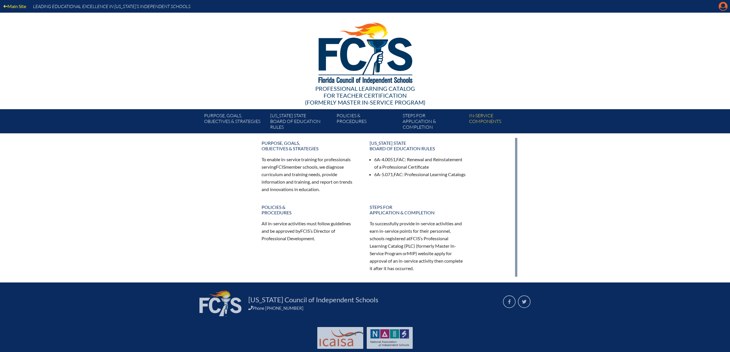
click at [723, 5] on icon "Manage account" at bounding box center [723, 6] width 9 height 9
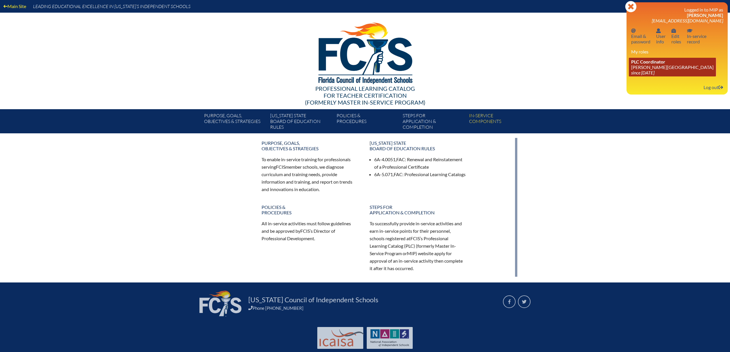
click at [647, 64] on span "PLC Coordinator" at bounding box center [648, 61] width 34 height 5
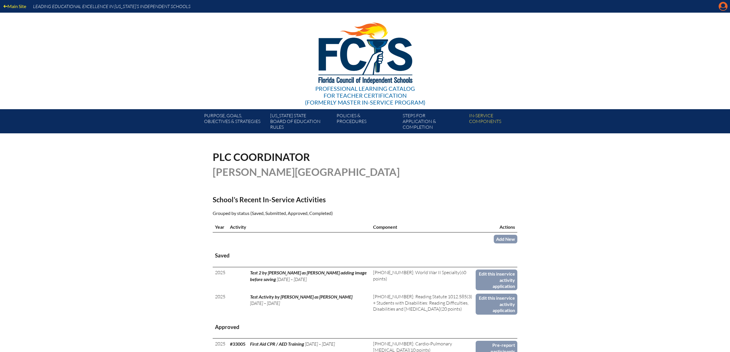
click at [720, 5] on icon at bounding box center [723, 6] width 9 height 9
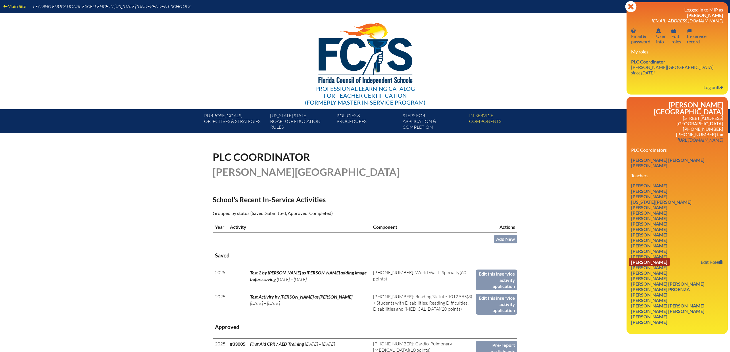
click at [660, 265] on link "David Lanham" at bounding box center [649, 262] width 41 height 8
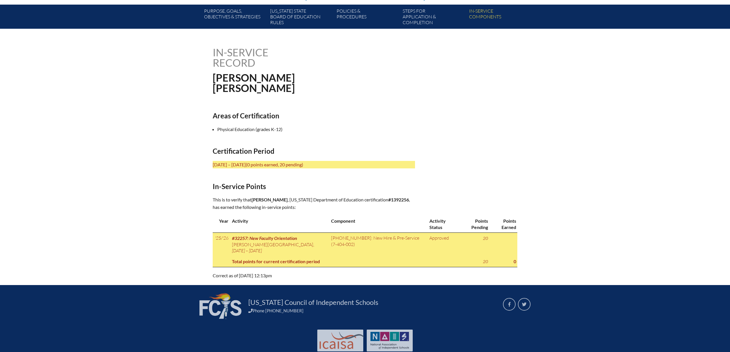
scroll to position [108, 0]
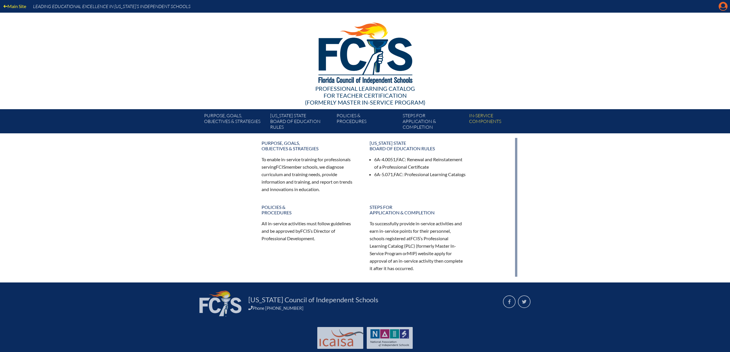
click at [723, 8] on icon "Manage account" at bounding box center [723, 6] width 9 height 9
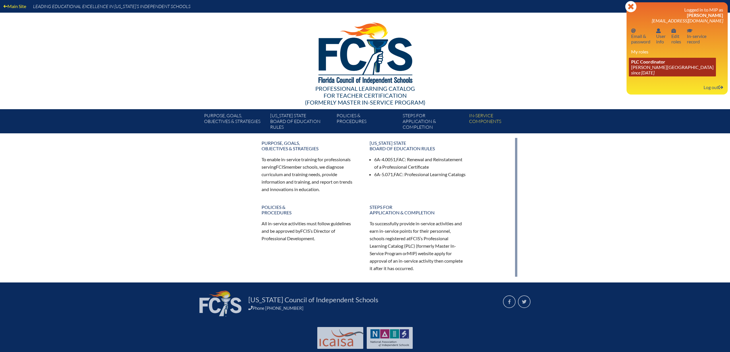
click at [658, 70] on link "PLC Coordinator Palmer Trinity School since 2022 Jun 21" at bounding box center [672, 67] width 87 height 19
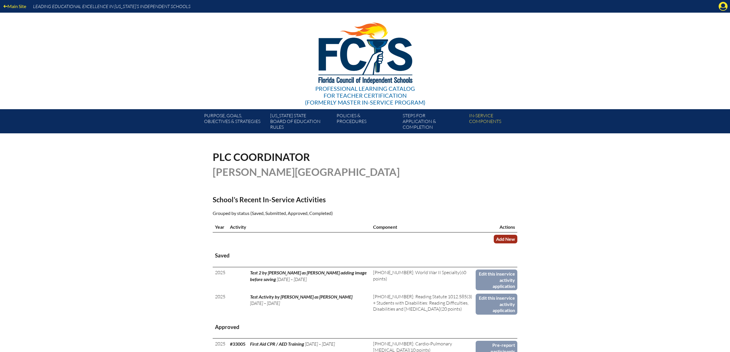
click at [507, 239] on link "Add New" at bounding box center [506, 239] width 24 height 8
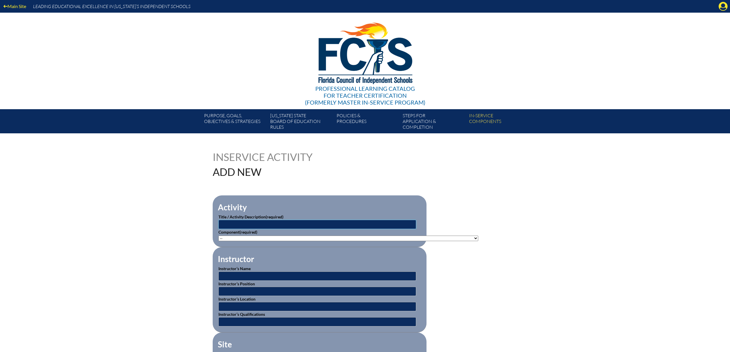
click at [304, 222] on input "text" at bounding box center [317, 224] width 198 height 9
type input "FHSAA Summer Seminar"
click at [294, 238] on select"]"] "-- [PHONE_NUMBER]: Appropriate Art Activities [PHONE_NUMBER]: Concept and Art P…" at bounding box center [348, 238] width 260 height 5
click at [267, 238] on select"]"] "-- 1-000-001: Appropriate Art Activities 1-000-002: Concept and Art Process for…" at bounding box center [348, 238] width 260 height 5
select select"]"] "20506"
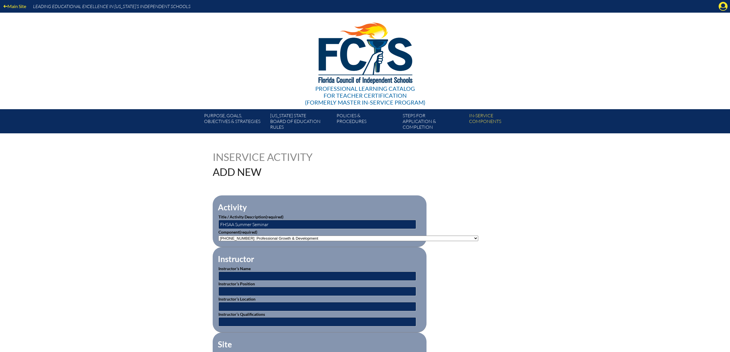
click at [218, 236] on select"]"] "-- 1-000-001: Appropriate Art Activities 1-000-002: Concept and Art Process for…" at bounding box center [348, 238] width 260 height 5
click at [280, 276] on input "text" at bounding box center [317, 276] width 198 height 9
type input "FHSAA"
click at [277, 292] on input "text" at bounding box center [317, 291] width 198 height 9
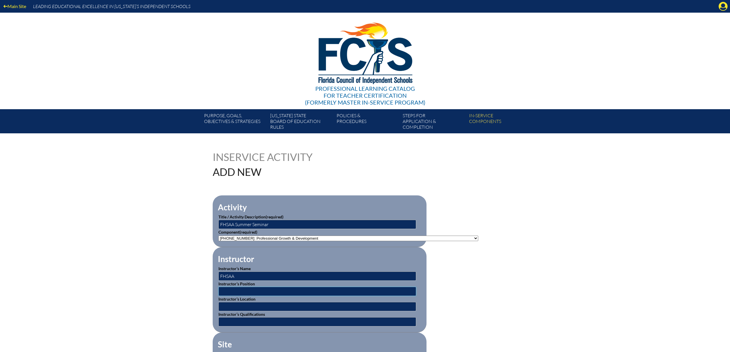
type input "Trainer"
click at [250, 307] on input "text" at bounding box center [317, 306] width 198 height 9
type input "[GEOGRAPHIC_DATA]"
click at [255, 323] on input "text" at bounding box center [317, 321] width 198 height 9
type input "Leaders in Field"
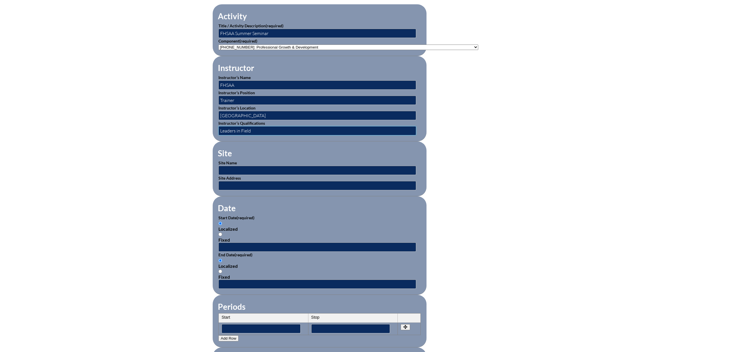
scroll to position [201, 0]
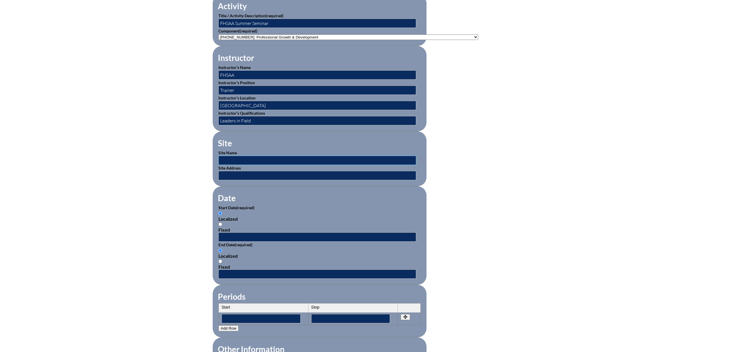
drag, startPoint x: 321, startPoint y: 162, endPoint x: 317, endPoint y: 158, distance: 6.3
click at [321, 162] on input "text" at bounding box center [317, 160] width 198 height 9
type input "Pine Crest School"
click at [248, 174] on input "text" at bounding box center [317, 175] width 198 height 9
type input "Ft Lauderdale"
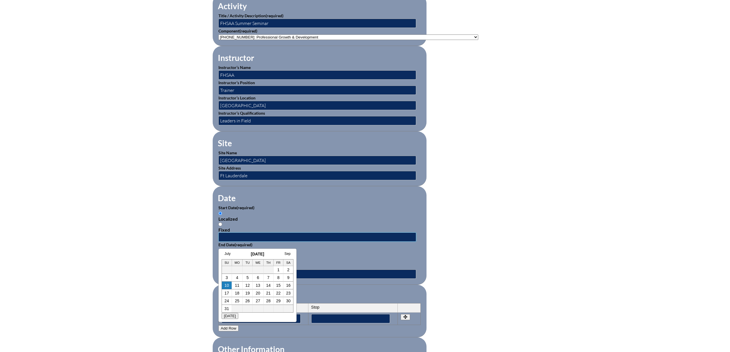
click at [237, 236] on input "text" at bounding box center [317, 237] width 198 height 9
click at [237, 279] on link "4" at bounding box center [237, 277] width 2 height 5
type input "2025-08-04 12:17 PM"
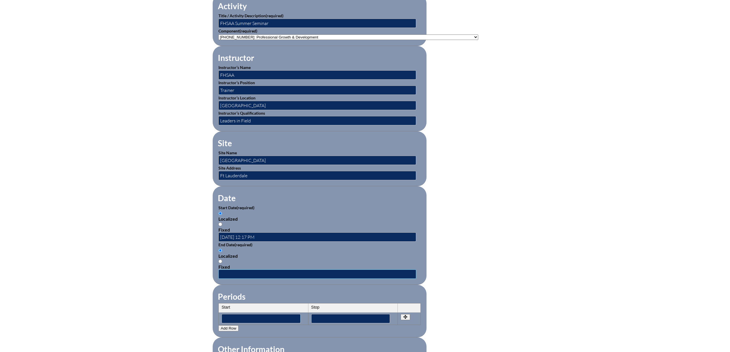
click at [242, 279] on input "text" at bounding box center [317, 274] width 198 height 9
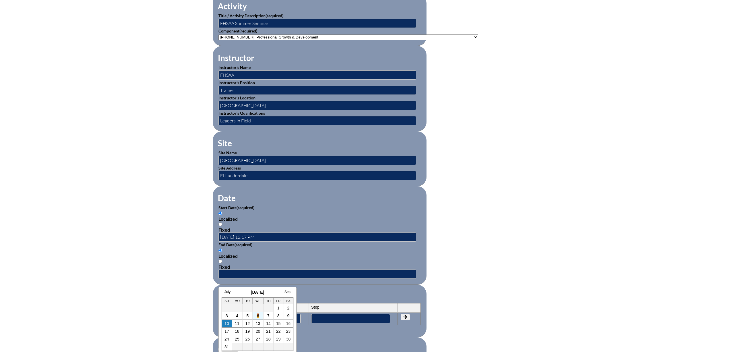
click at [257, 316] on link "6" at bounding box center [258, 316] width 2 height 5
type input "2025-08-06 12:17 PM"
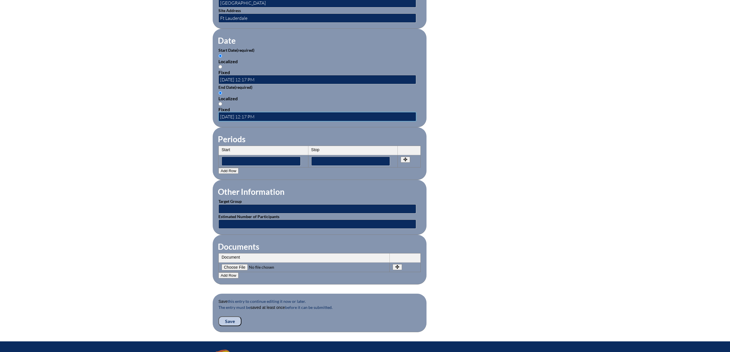
scroll to position [359, 0]
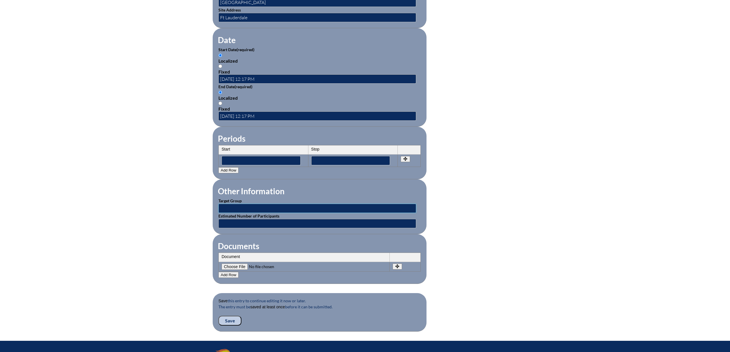
click at [241, 213] on input "text" at bounding box center [317, 208] width 198 height 9
type input "Athletic Directors"
click at [246, 228] on input "text" at bounding box center [317, 223] width 198 height 9
type input "2"
click at [229, 326] on input "Save" at bounding box center [229, 321] width 23 height 10
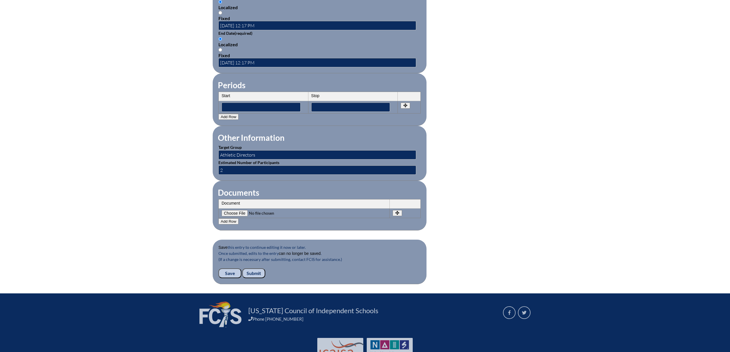
scroll to position [415, 0]
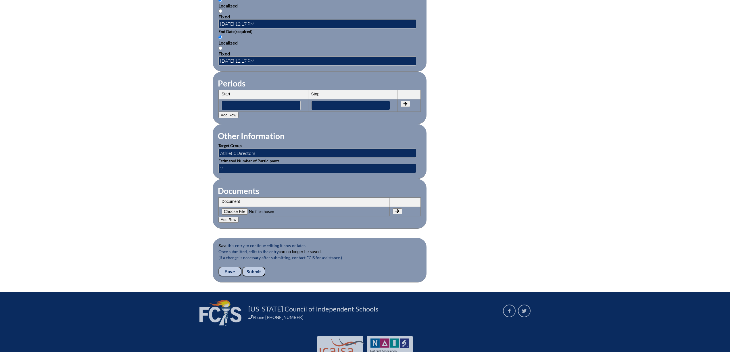
click at [251, 277] on input "Submit" at bounding box center [253, 272] width 23 height 10
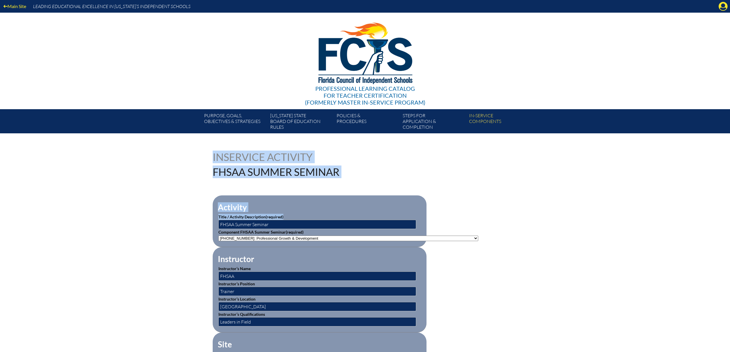
drag, startPoint x: 730, startPoint y: 126, endPoint x: 716, endPoint y: 195, distance: 70.7
click at [723, 6] on icon "Manage account" at bounding box center [723, 6] width 9 height 9
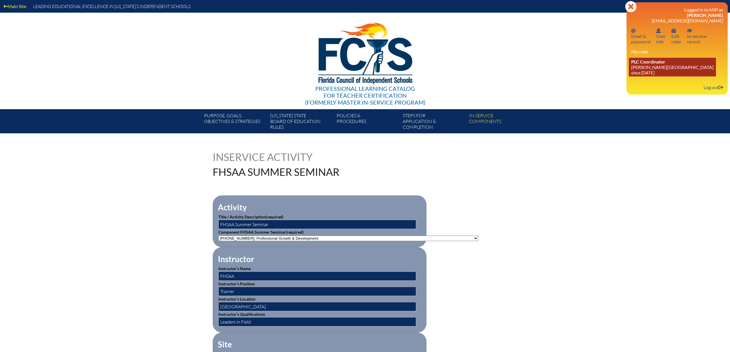
click at [652, 64] on span "PLC Coordinator" at bounding box center [648, 61] width 34 height 5
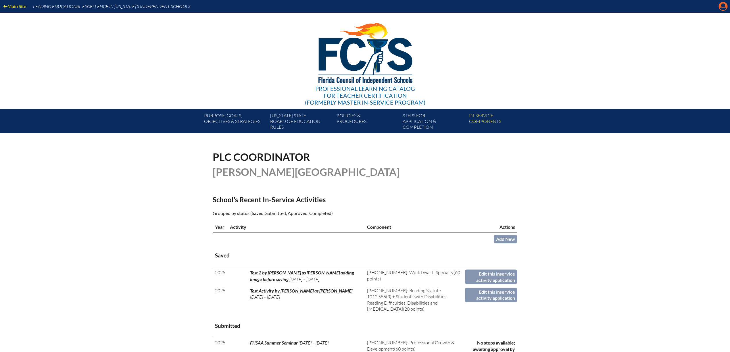
click at [721, 6] on icon at bounding box center [723, 6] width 9 height 9
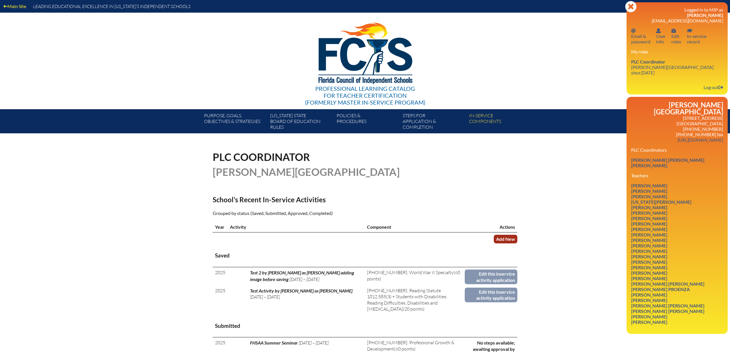
click at [506, 239] on link "Add New" at bounding box center [506, 239] width 24 height 8
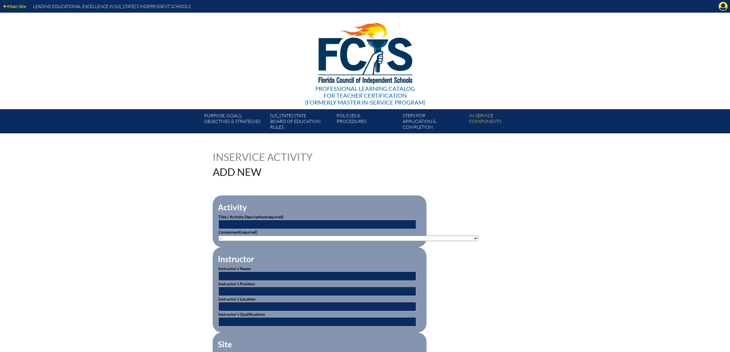
click at [365, 225] on input "text" at bounding box center [317, 224] width 198 height 9
click at [363, 224] on input "text" at bounding box center [317, 224] width 198 height 9
click at [285, 220] on input "text" at bounding box center [317, 224] width 198 height 9
click at [288, 222] on input "text" at bounding box center [317, 224] width 198 height 9
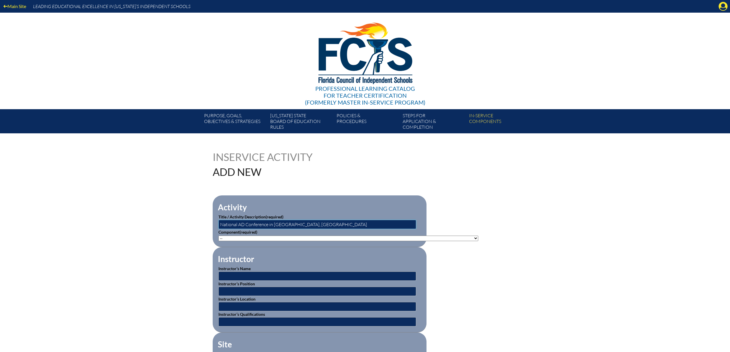
type input "National AD Conference in Nashville, TN"
click at [267, 237] on select"]"] "-- 1-000-001: Appropriate Art Activities 1-000-002: Concept and Art Process for…" at bounding box center [348, 238] width 260 height 5
click at [258, 236] on select"]"] "-- 1-000-001: Appropriate Art Activities 1-000-002: Concept and Art Process for…" at bounding box center [348, 238] width 260 height 5
select select"]"] "20506"
click at [218, 236] on select"]"] "-- 1-000-001: Appropriate Art Activities 1-000-002: Concept and Art Process for…" at bounding box center [348, 238] width 260 height 5
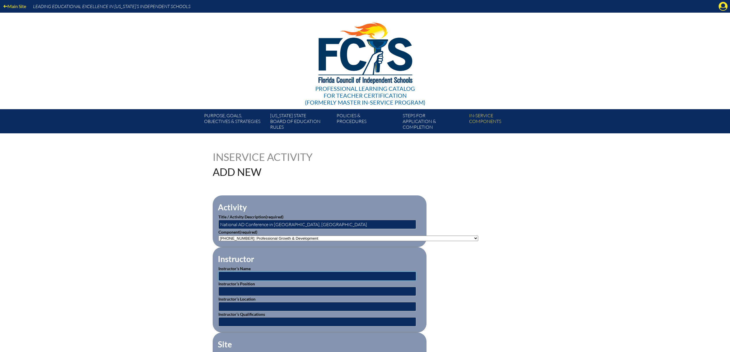
click at [274, 277] on input "text" at bounding box center [317, 276] width 198 height 9
type input "NFHS"
click at [268, 292] on input "text" at bounding box center [317, 291] width 198 height 9
click at [236, 290] on input "text" at bounding box center [317, 291] width 198 height 9
type input "Leaders in Field"
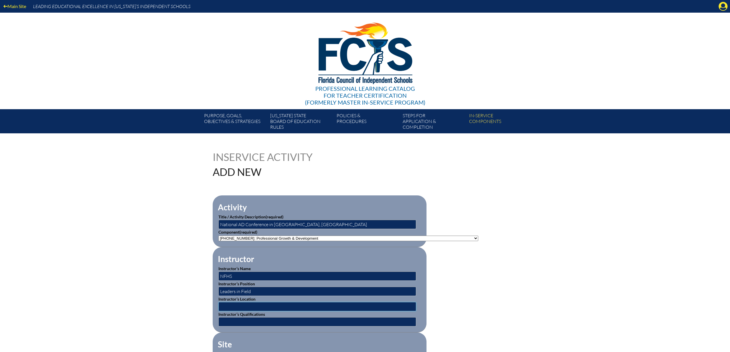
click at [246, 310] on input "text" at bounding box center [317, 306] width 198 height 9
type input "Nashville, TN"
click at [251, 321] on input "text" at bounding box center [317, 321] width 198 height 9
type input "Expert in Field"
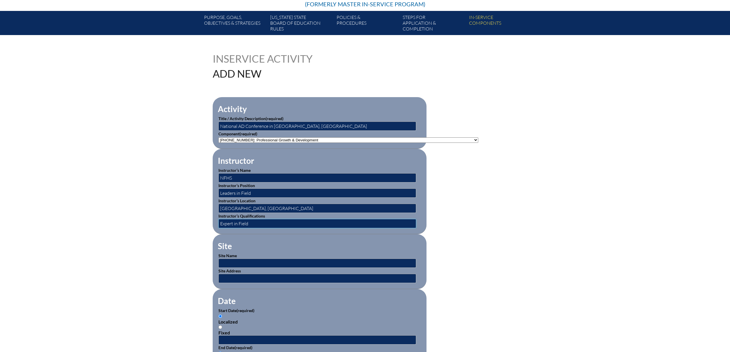
scroll to position [120, 0]
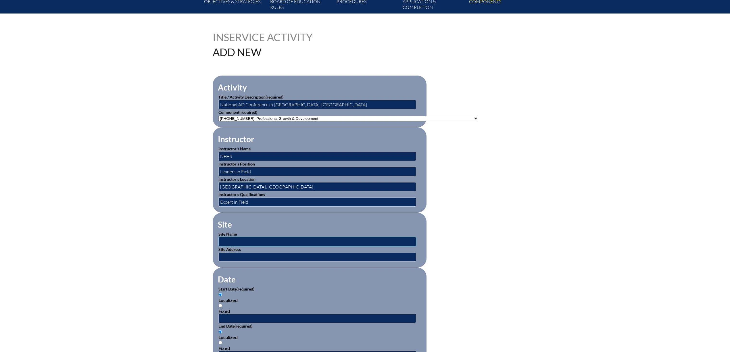
click at [259, 243] on input "text" at bounding box center [317, 241] width 198 height 9
drag, startPoint x: 310, startPoint y: 105, endPoint x: 273, endPoint y: 110, distance: 36.8
click at [273, 110] on fieldset "Activity Title / Activity Description (required) National AD Conference in Nash…" at bounding box center [320, 102] width 214 height 52
type input "National AD Conference in Austin TX"
drag, startPoint x: 264, startPoint y: 187, endPoint x: 214, endPoint y: 192, distance: 50.1
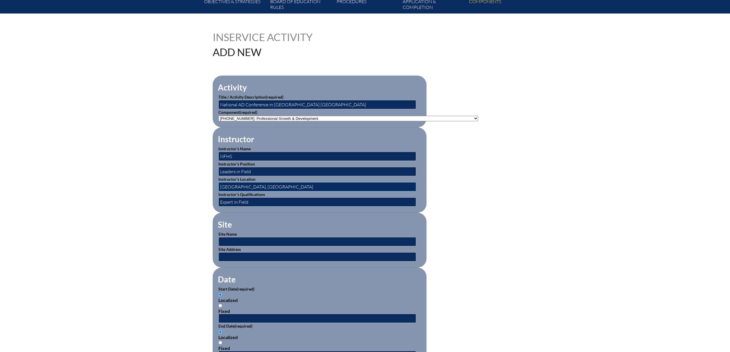
click at [214, 192] on fieldset "Instructor Instructor’s Name NFHS Instructor’s Position Leaders in Field Instru…" at bounding box center [320, 169] width 214 height 85
type input "Austin , TX"
click at [234, 239] on input "text" at bounding box center [317, 241] width 198 height 9
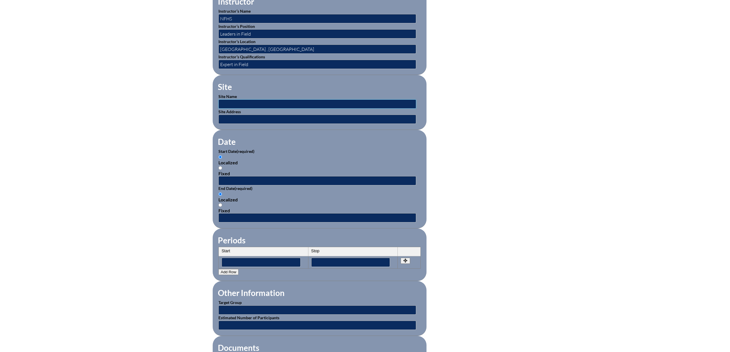
scroll to position [276, 0]
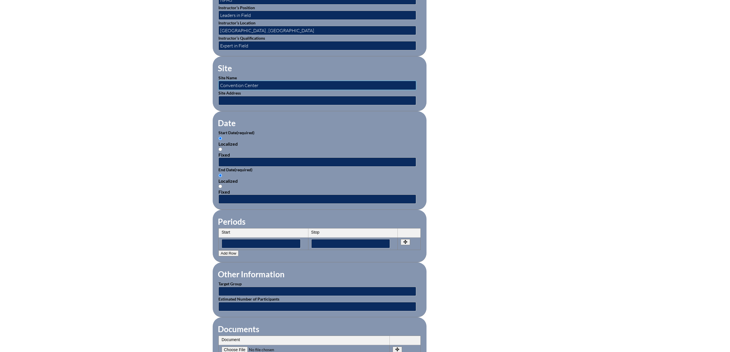
type input "Convention Center"
click at [245, 99] on input "text" at bounding box center [317, 100] width 198 height 9
type input "Austin"
click at [246, 166] on input "text" at bounding box center [317, 162] width 198 height 9
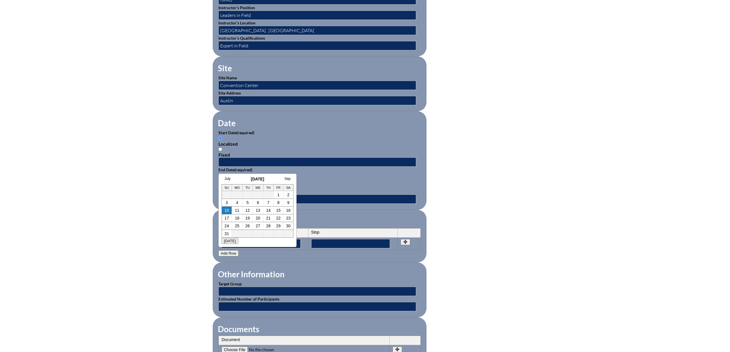
click at [492, 173] on form "Activity Title / Activity Description (required) National AD Conference in Aust…" at bounding box center [365, 167] width 305 height 496
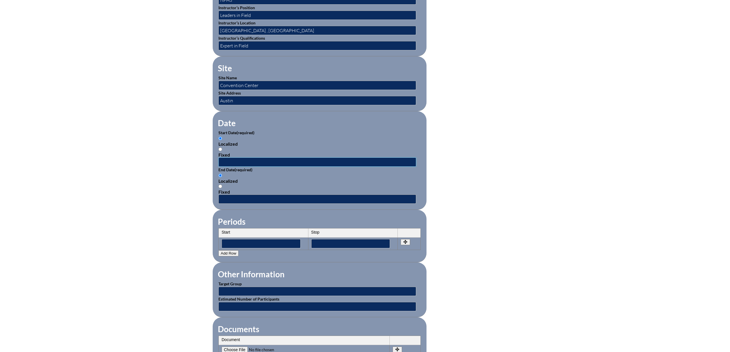
click at [238, 164] on input "text" at bounding box center [317, 162] width 198 height 9
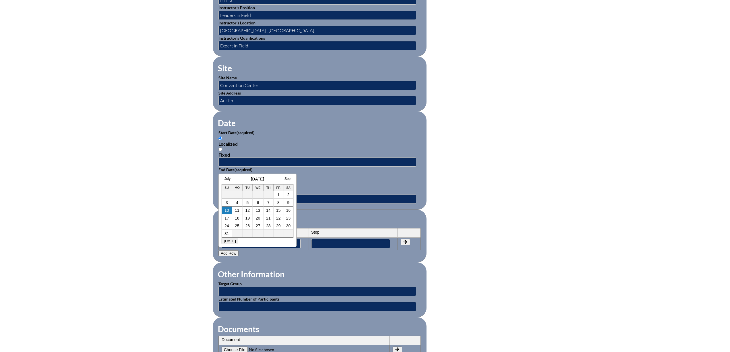
click at [250, 177] on h3 "August 2025" at bounding box center [258, 179] width 72 height 5
click at [291, 178] on h3 "August 2025" at bounding box center [258, 179] width 72 height 5
click at [289, 178] on link "Sep" at bounding box center [288, 179] width 6 height 4
click at [289, 178] on link "Oct" at bounding box center [287, 179] width 5 height 4
click at [289, 178] on link "Nov" at bounding box center [288, 179] width 6 height 4
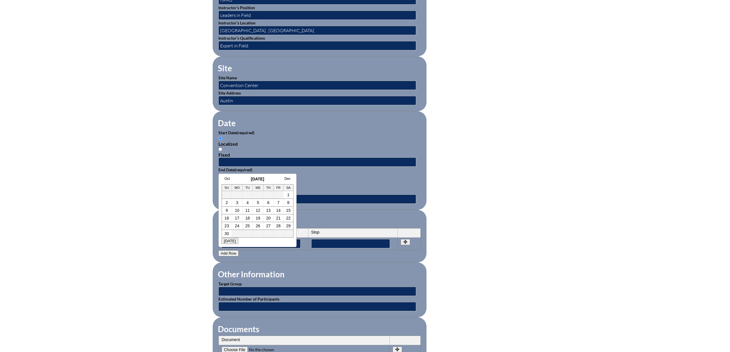
click at [289, 178] on link "Dec" at bounding box center [288, 179] width 6 height 4
click at [237, 202] on link "8" at bounding box center [237, 202] width 2 height 5
type input "2025-12-08 12:27 PM"
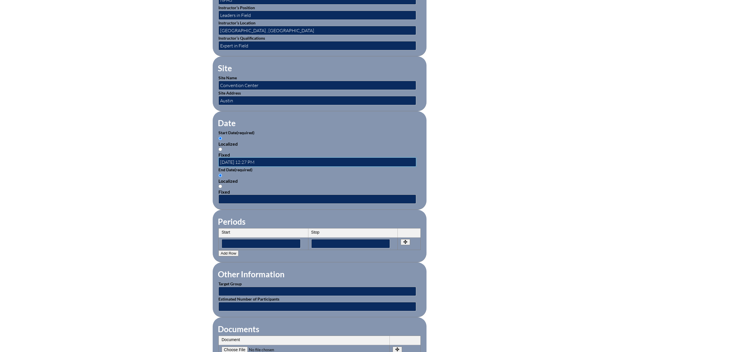
scroll to position [0, 0]
click at [239, 202] on input "text" at bounding box center [317, 199] width 198 height 9
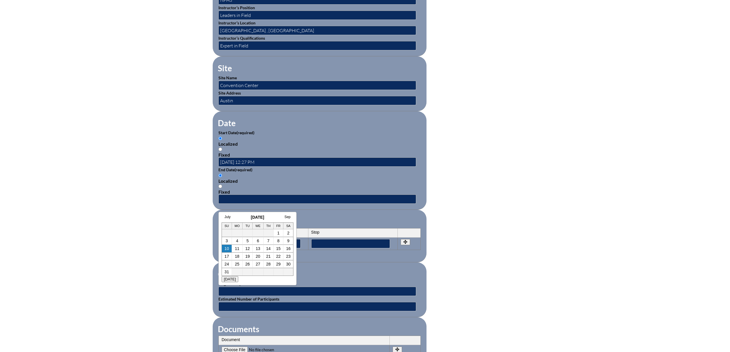
click at [251, 217] on h3 "August 2025" at bounding box center [258, 217] width 72 height 5
click at [285, 216] on link "Sep" at bounding box center [288, 217] width 6 height 4
click at [285, 216] on div "Aug September 2025 Oct" at bounding box center [259, 217] width 72 height 5
click at [285, 216] on link "Oct" at bounding box center [287, 217] width 5 height 4
click at [285, 216] on link "Nov" at bounding box center [288, 217] width 6 height 4
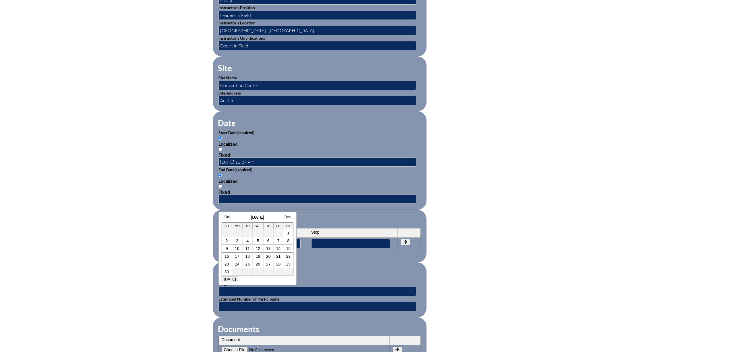
click at [285, 216] on link "Dec" at bounding box center [288, 217] width 6 height 4
drag, startPoint x: 266, startPoint y: 241, endPoint x: 259, endPoint y: 241, distance: 6.6
click at [259, 241] on tr "7 8 9 10 11 12 13" at bounding box center [257, 241] width 71 height 8
click at [259, 241] on link "10" at bounding box center [258, 241] width 5 height 5
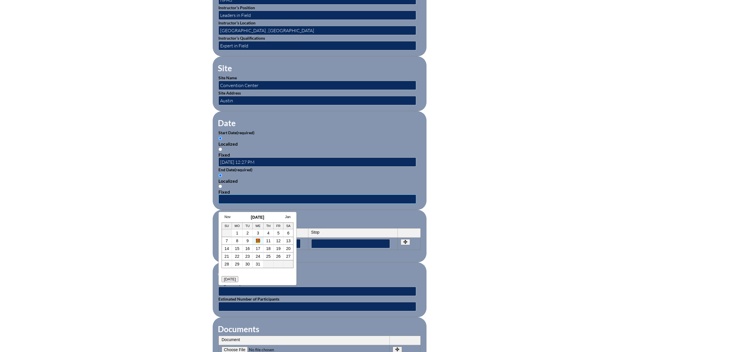
type input "2025-12-10 12:28 PM"
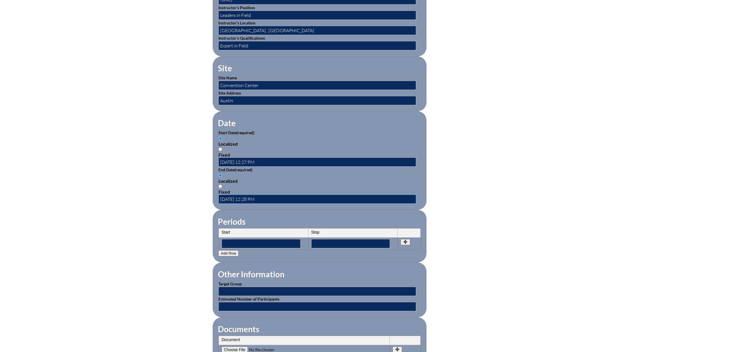
scroll to position [0, 0]
click at [269, 296] on input "text" at bounding box center [317, 291] width 198 height 9
type input "Athletic Directors"
click at [310, 311] on input "text" at bounding box center [317, 306] width 198 height 9
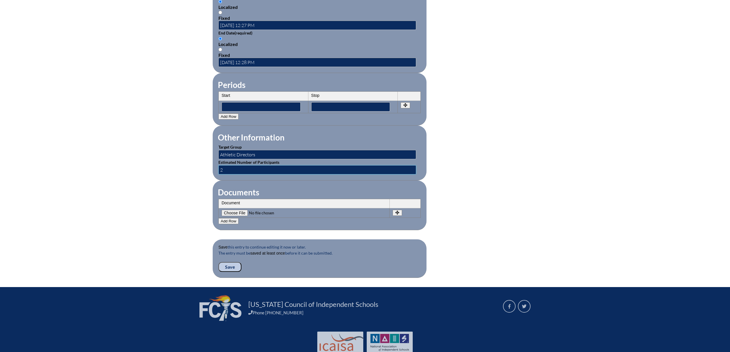
scroll to position [437, 0]
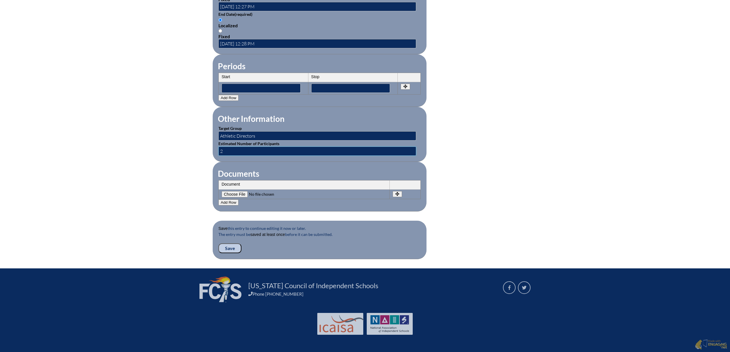
type input "2"
click at [226, 248] on input "Save" at bounding box center [229, 248] width 23 height 10
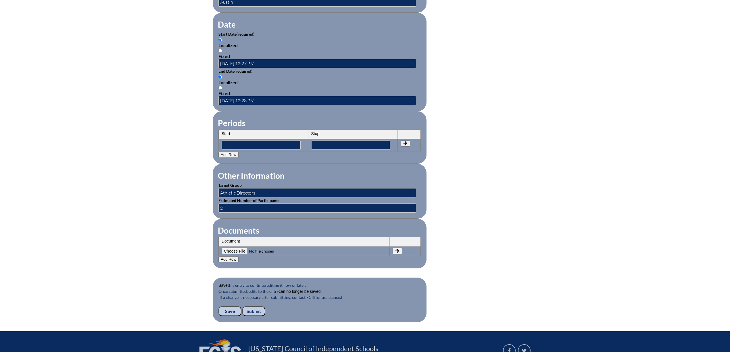
scroll to position [401, 0]
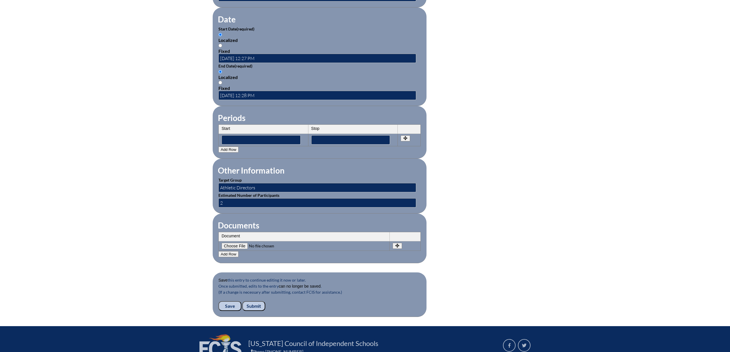
click at [256, 301] on input "Submit" at bounding box center [253, 306] width 23 height 10
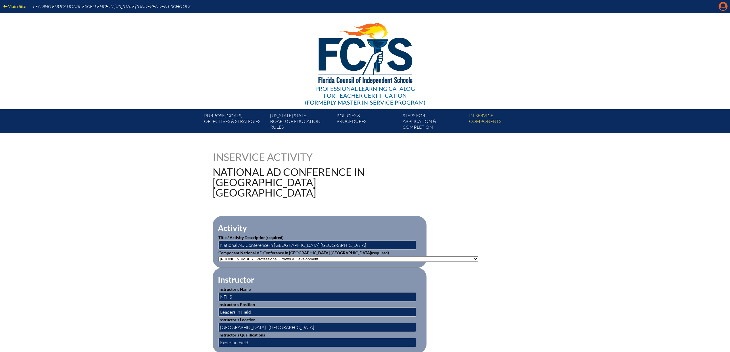
click at [724, 8] on icon "Manage account" at bounding box center [723, 6] width 9 height 9
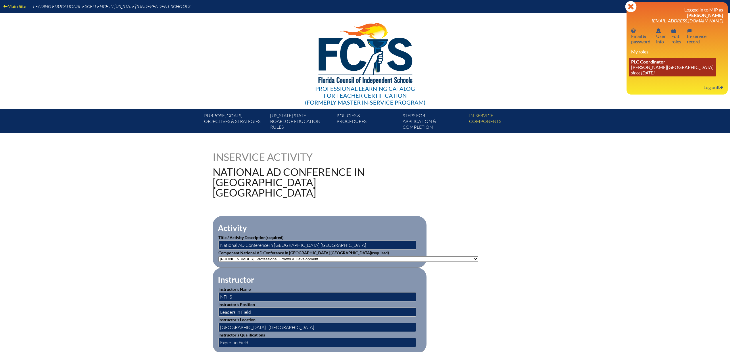
click at [655, 67] on link "PLC Coordinator Palmer Trinity School since 2022 Jun 21" at bounding box center [672, 67] width 87 height 19
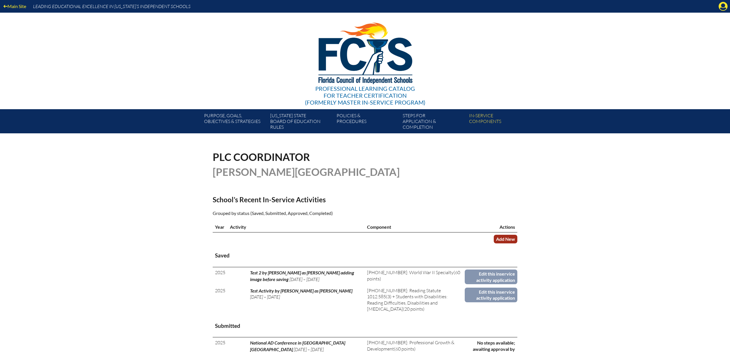
click at [505, 239] on link "Add New" at bounding box center [506, 239] width 24 height 8
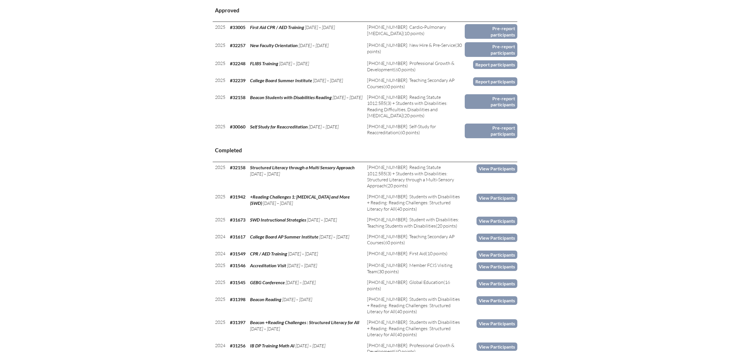
scroll to position [390, 0]
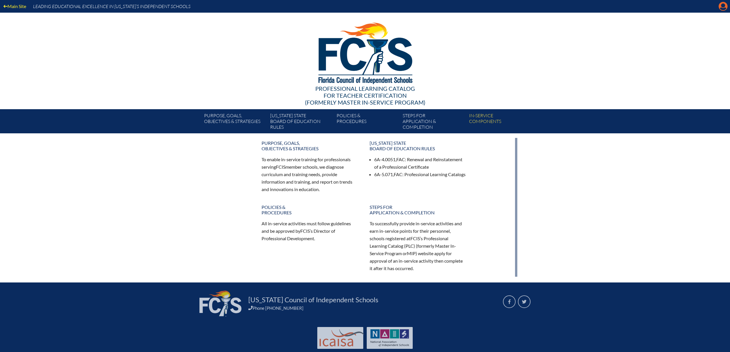
click at [722, 8] on icon "Manage account" at bounding box center [723, 6] width 9 height 9
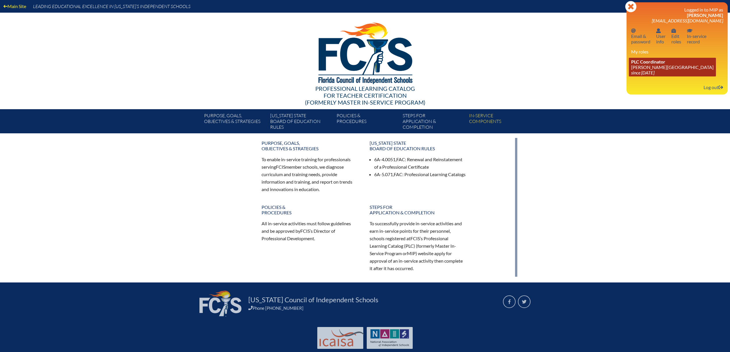
click at [650, 67] on link "PLC Coordinator [PERSON_NAME][GEOGRAPHIC_DATA] since [DATE]" at bounding box center [672, 67] width 87 height 19
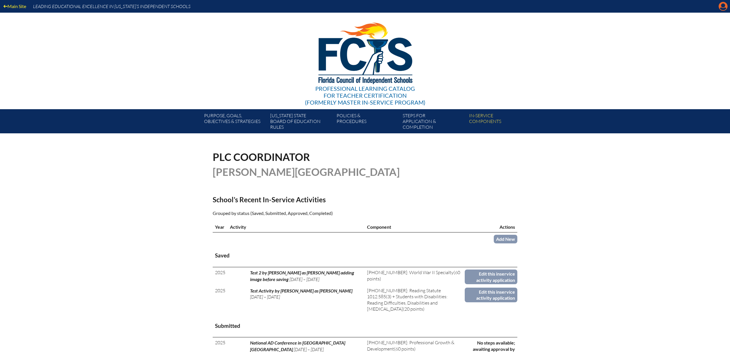
click at [723, 5] on icon "Manage account" at bounding box center [723, 6] width 9 height 9
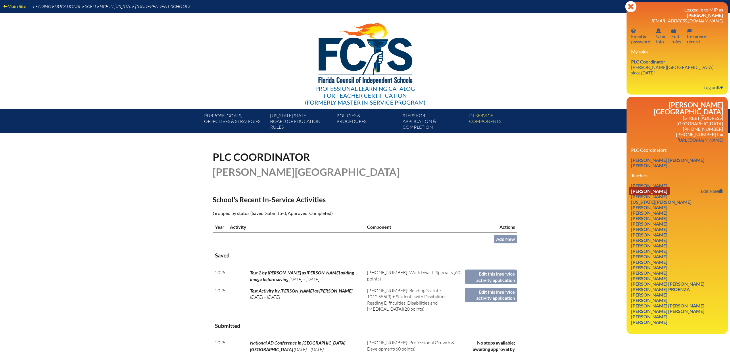
click at [658, 187] on link "Eric Ballesteros" at bounding box center [649, 191] width 41 height 8
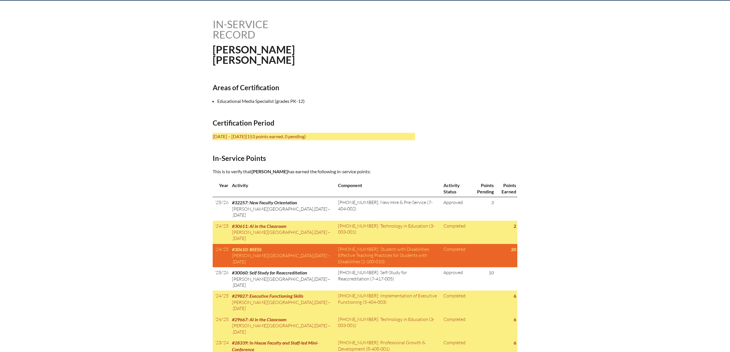
scroll to position [135, 0]
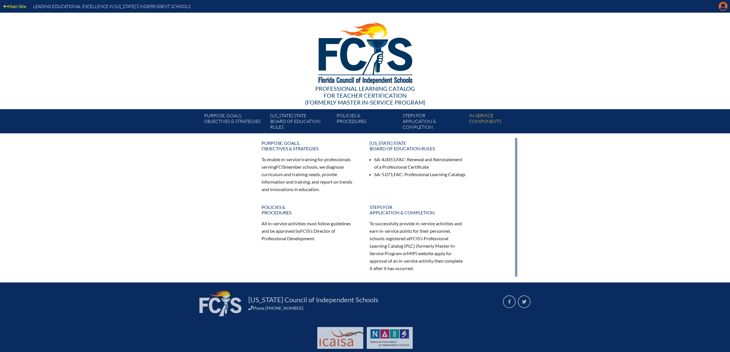
click at [724, 8] on icon "Manage account" at bounding box center [723, 6] width 9 height 9
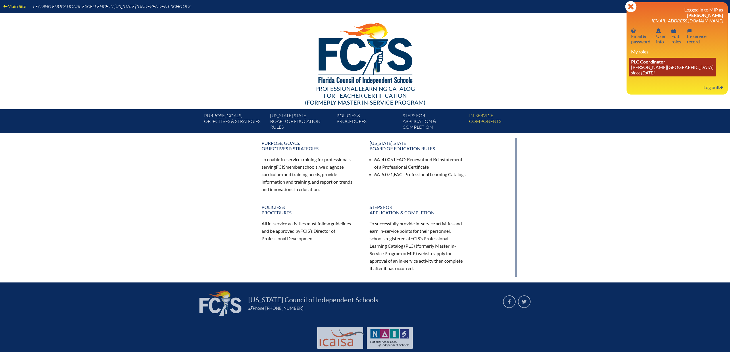
click at [653, 68] on link "PLC Coordinator [PERSON_NAME][GEOGRAPHIC_DATA] since [DATE]" at bounding box center [672, 67] width 87 height 19
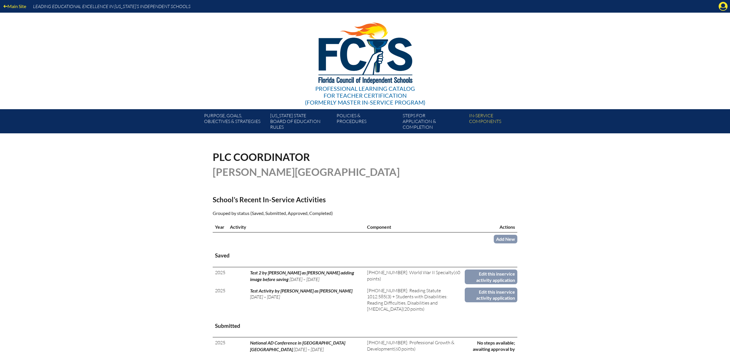
click at [718, 6] on div "Main Site Leading Educational Excellence in Florida’s Independent Schools" at bounding box center [365, 6] width 730 height 13
click at [723, 5] on icon "Manage account" at bounding box center [723, 6] width 9 height 9
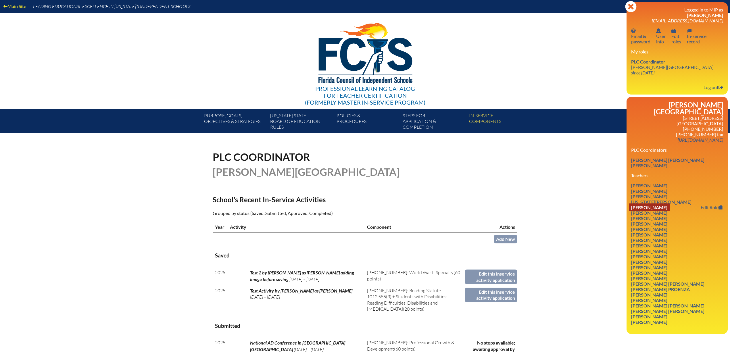
click at [664, 206] on link "Jennifer Cerda" at bounding box center [649, 208] width 41 height 8
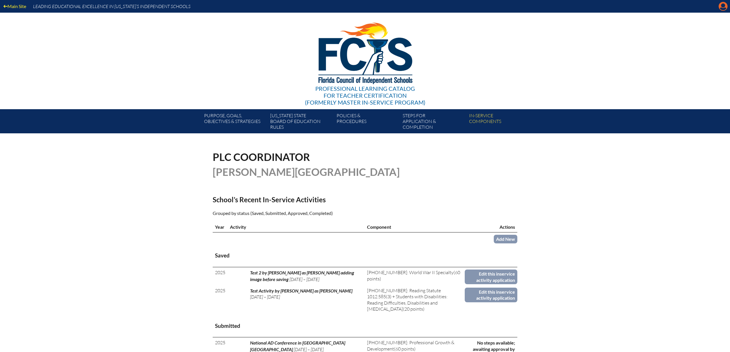
click at [726, 5] on icon at bounding box center [723, 6] width 9 height 9
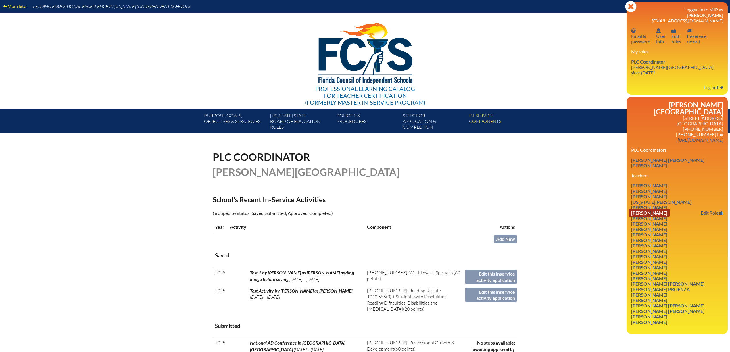
click at [670, 212] on link "[PERSON_NAME]" at bounding box center [649, 213] width 41 height 8
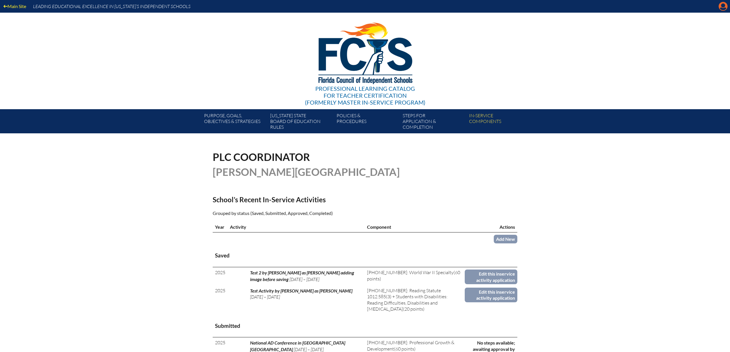
click at [721, 8] on icon "Manage account" at bounding box center [723, 6] width 9 height 9
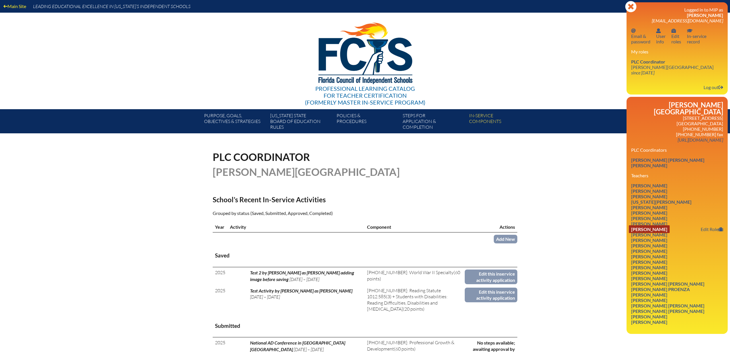
click at [665, 228] on link "Ania Fernandez" at bounding box center [649, 229] width 41 height 8
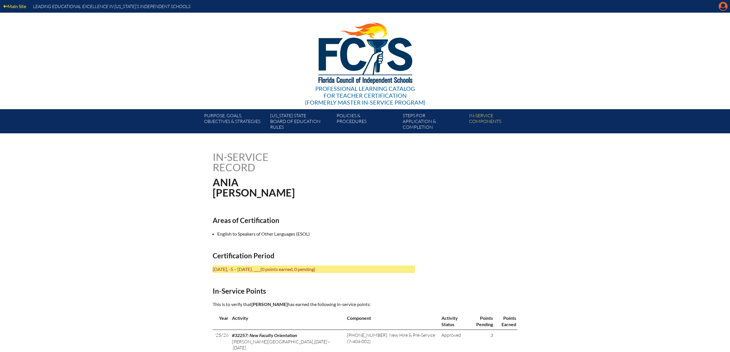
click at [724, 8] on icon "Manage account" at bounding box center [723, 6] width 9 height 9
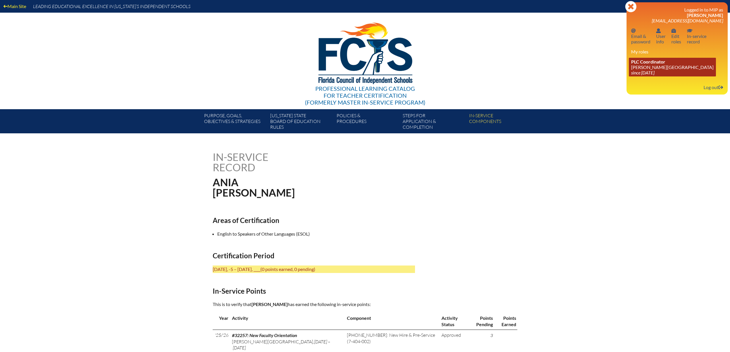
click at [655, 72] on icon "since [DATE]" at bounding box center [642, 72] width 23 height 5
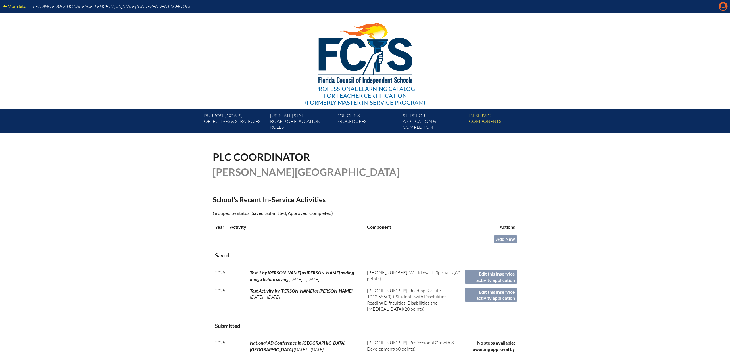
click at [724, 5] on icon "Manage account" at bounding box center [723, 6] width 9 height 9
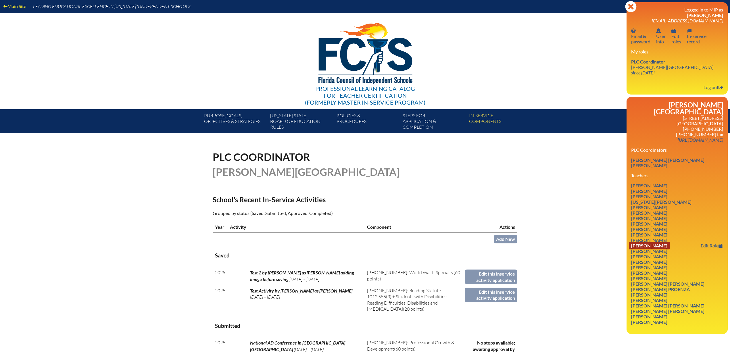
click at [669, 247] on link "[PERSON_NAME]" at bounding box center [649, 246] width 41 height 8
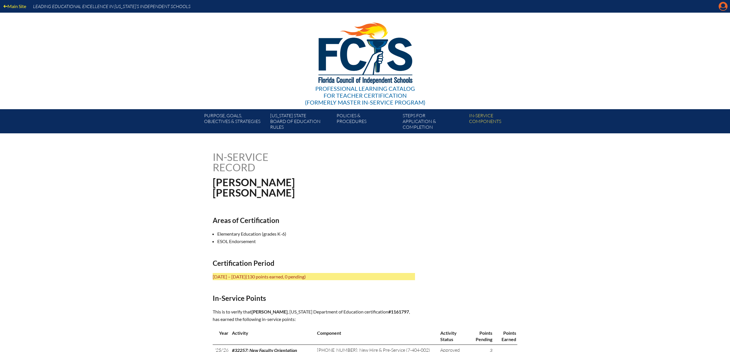
click at [722, 5] on icon "Manage account" at bounding box center [723, 6] width 9 height 9
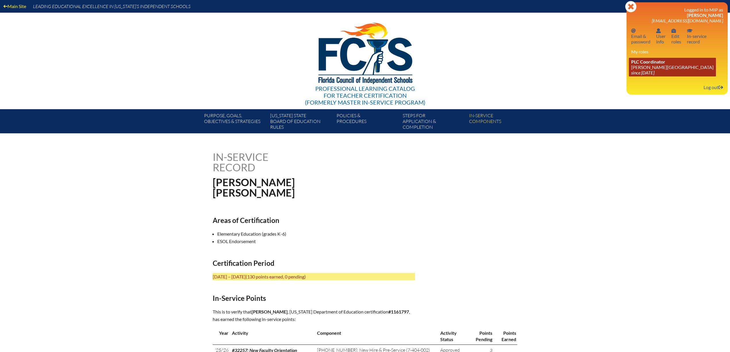
click at [648, 67] on link "PLC Coordinator Palmer Trinity School since 2022 Jun 21" at bounding box center [672, 67] width 87 height 19
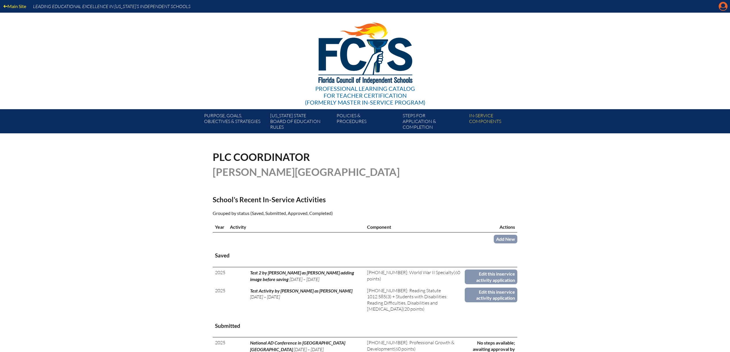
click at [721, 8] on icon "Manage account" at bounding box center [723, 6] width 9 height 9
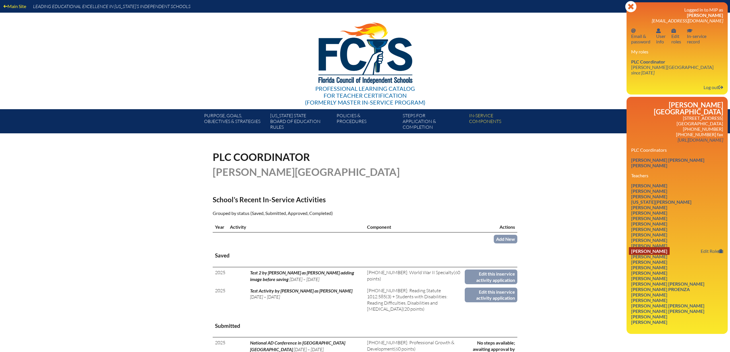
click at [666, 253] on link "[PERSON_NAME]" at bounding box center [649, 251] width 41 height 8
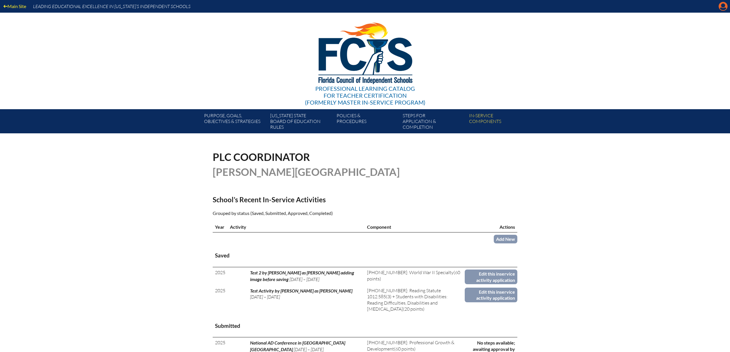
drag, startPoint x: 0, startPoint y: 0, endPoint x: 724, endPoint y: 8, distance: 723.6
click at [724, 8] on icon "Manage account" at bounding box center [723, 6] width 9 height 9
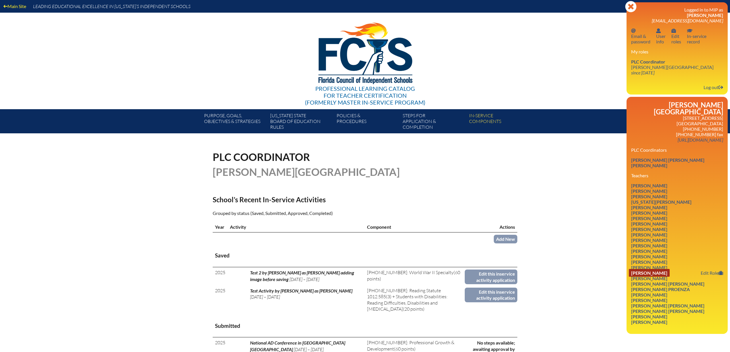
click at [670, 275] on link "Kim Elizabeth Loor" at bounding box center [649, 273] width 41 height 8
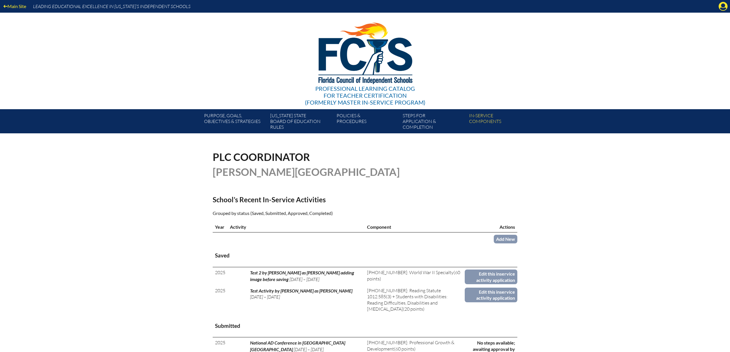
click at [718, 7] on div "Main Site Leading Educational Excellence in [US_STATE]’s Independent Schools" at bounding box center [365, 6] width 730 height 13
click at [721, 6] on icon "Manage account" at bounding box center [723, 6] width 9 height 9
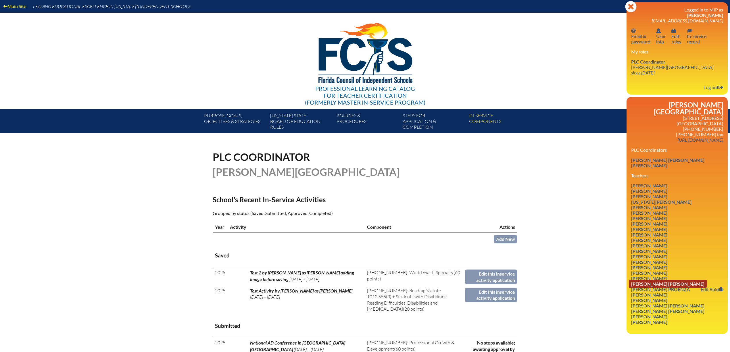
click at [667, 286] on link "[PERSON_NAME] [PERSON_NAME]" at bounding box center [668, 284] width 78 height 8
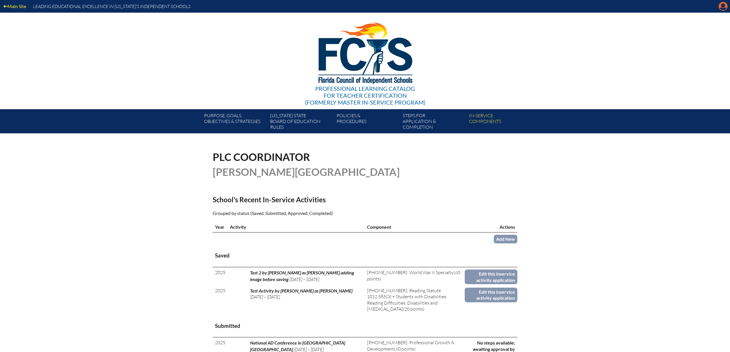
click at [721, 6] on icon at bounding box center [723, 6] width 9 height 9
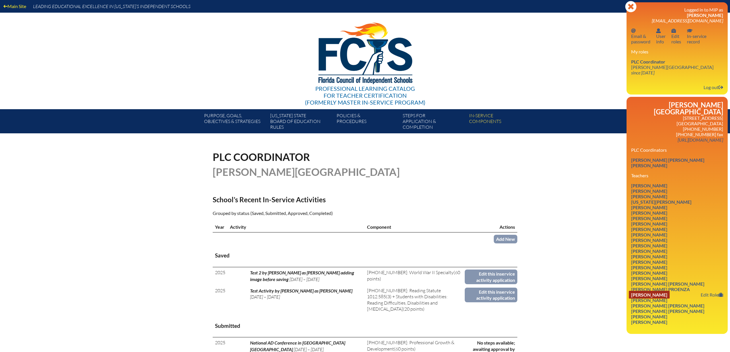
click at [656, 298] on link "[PERSON_NAME]" at bounding box center [649, 295] width 41 height 8
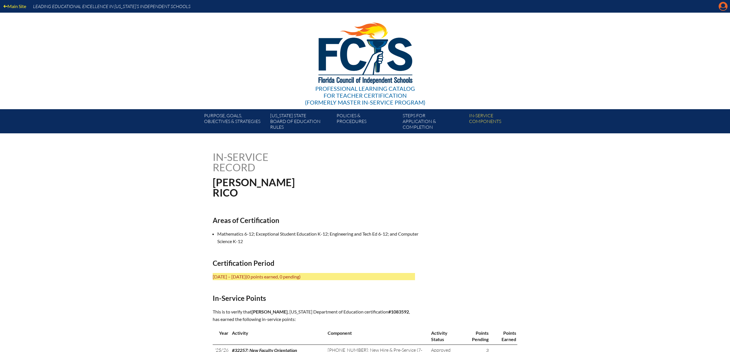
click at [726, 8] on icon "Manage account" at bounding box center [723, 6] width 9 height 9
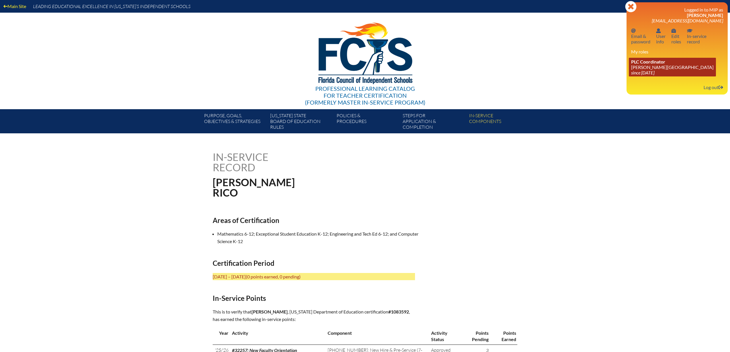
click at [652, 71] on link "PLC Coordinator Palmer Trinity School since 2022 Jun 21" at bounding box center [672, 67] width 87 height 19
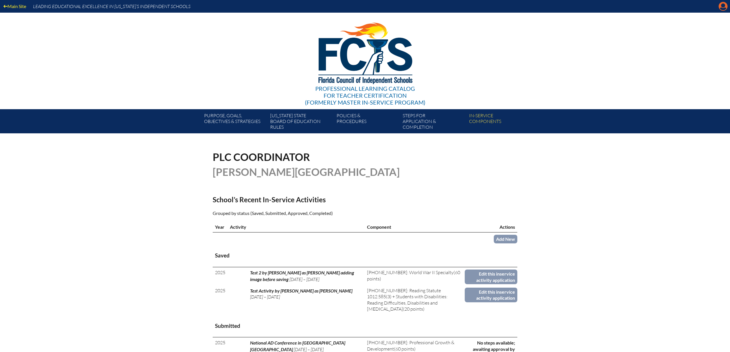
click at [720, 9] on icon "Manage account" at bounding box center [723, 6] width 9 height 9
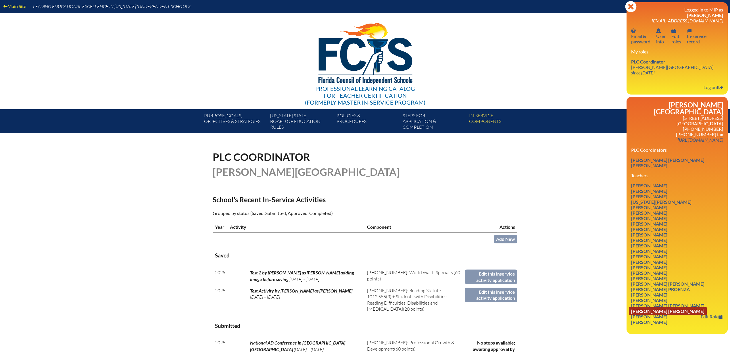
click at [671, 315] on link "[PERSON_NAME] [PERSON_NAME]" at bounding box center [668, 311] width 78 height 8
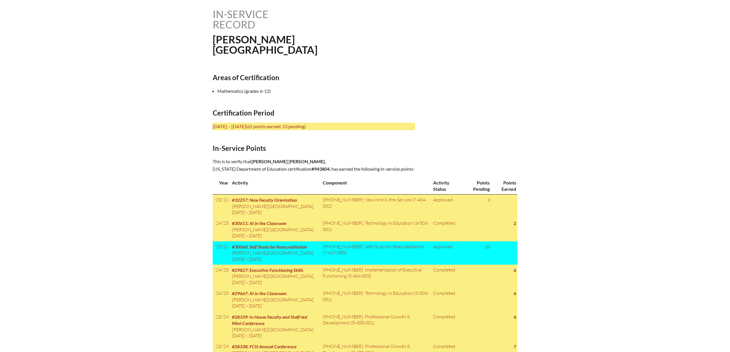
scroll to position [148, 0]
